Goal: Browse casually: Explore the website without a specific task or goal

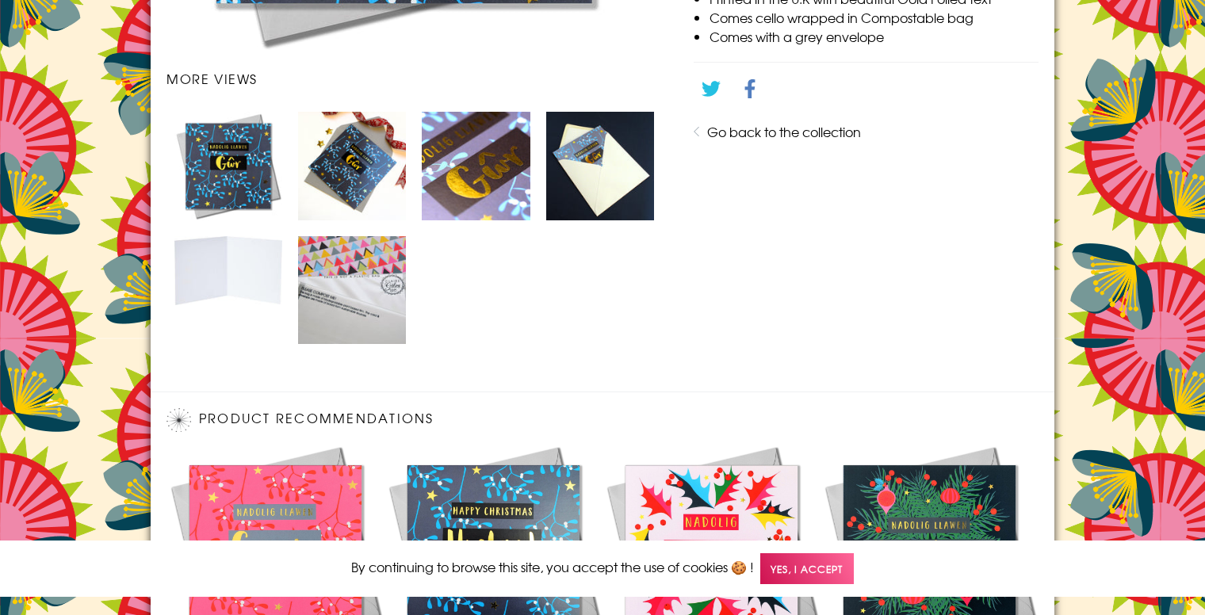
scroll to position [1144, 0]
